Goal: Check status: Check status

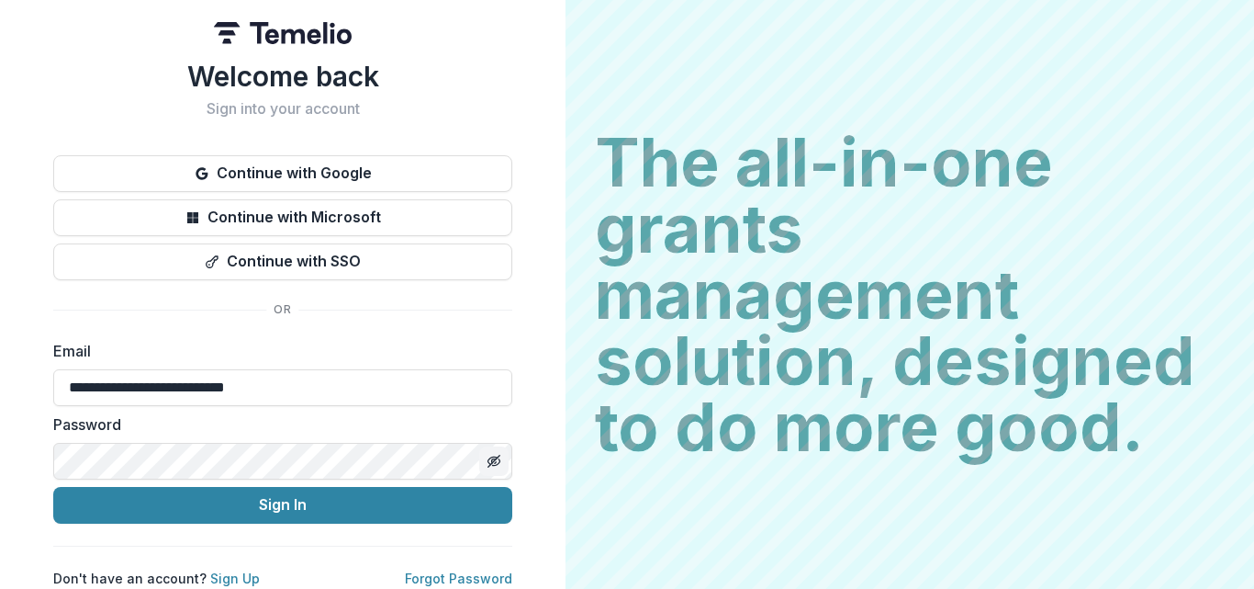
click at [494, 456] on g "Toggle password visibility" at bounding box center [495, 460] width 12 height 11
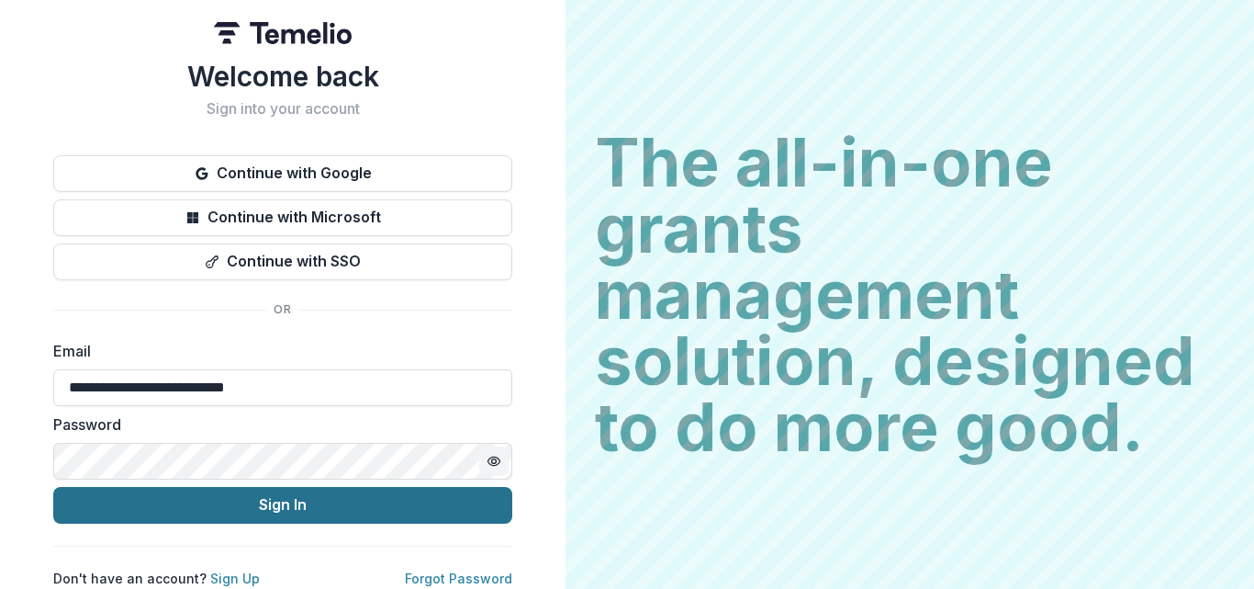
click at [276, 503] on button "Sign In" at bounding box center [282, 505] width 459 height 37
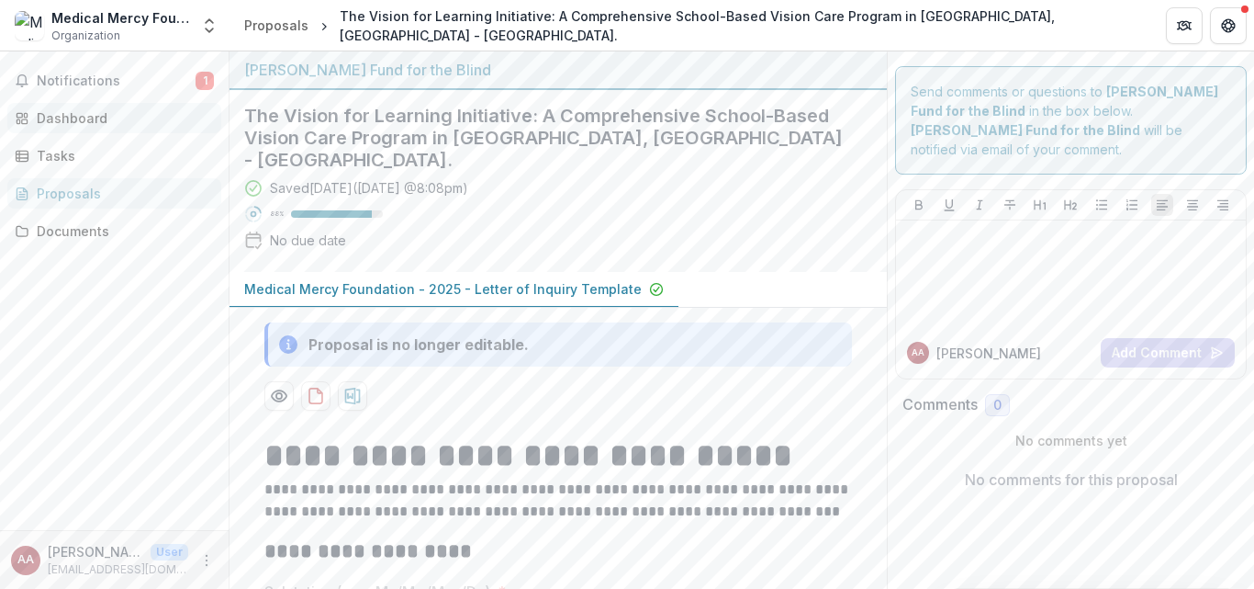
click at [63, 121] on div "Dashboard" at bounding box center [122, 117] width 170 height 19
